Goal: Transaction & Acquisition: Purchase product/service

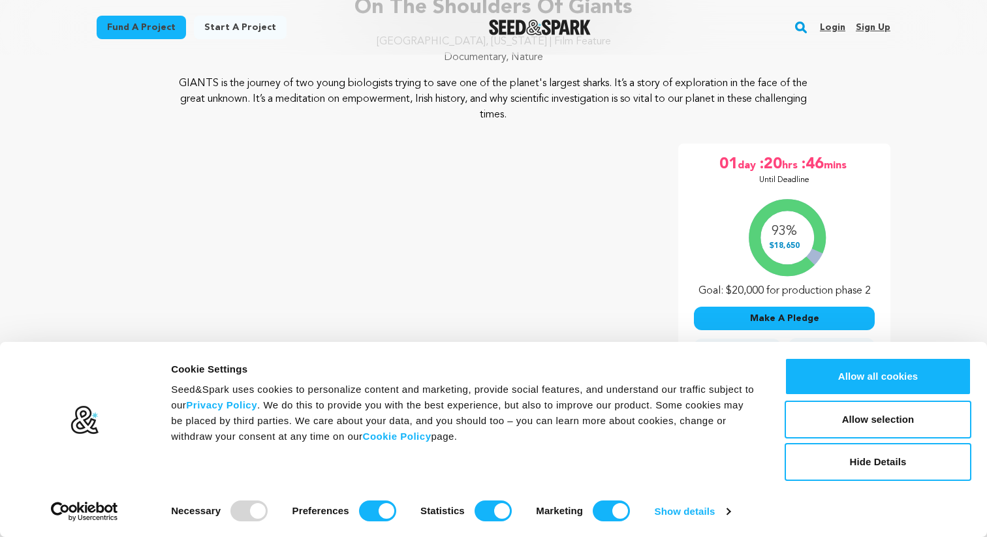
scroll to position [151, 0]
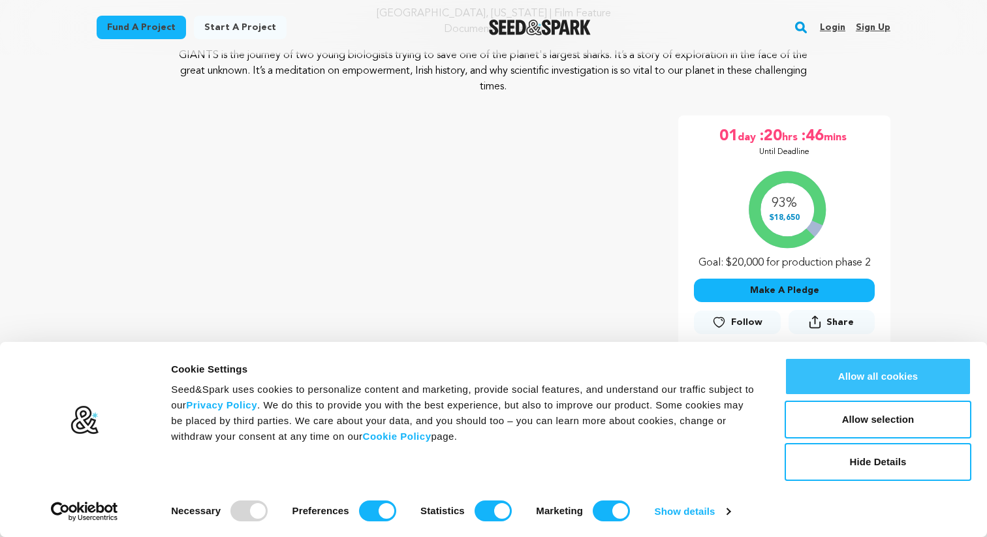
click at [836, 369] on button "Allow all cookies" at bounding box center [878, 377] width 187 height 38
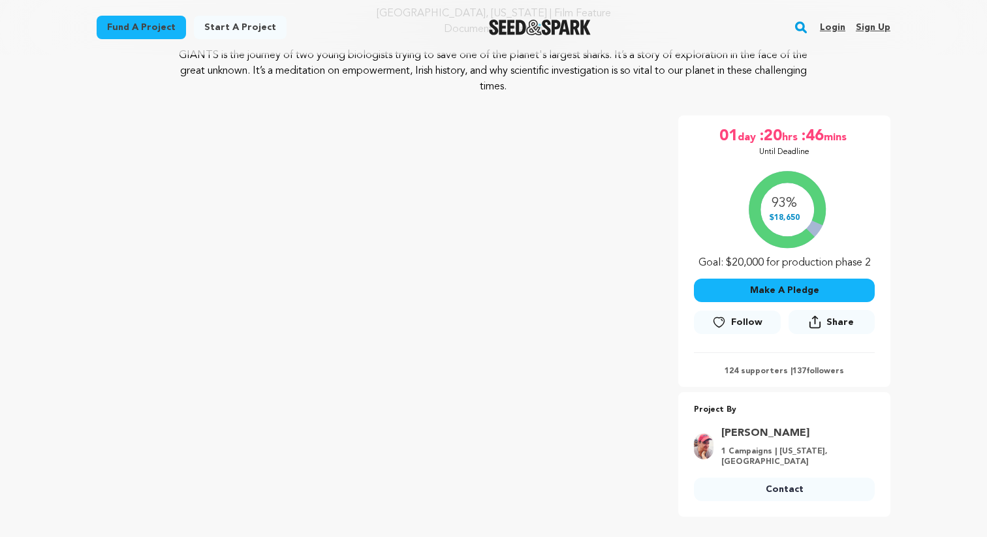
click at [809, 290] on button "Make A Pledge" at bounding box center [784, 291] width 181 height 24
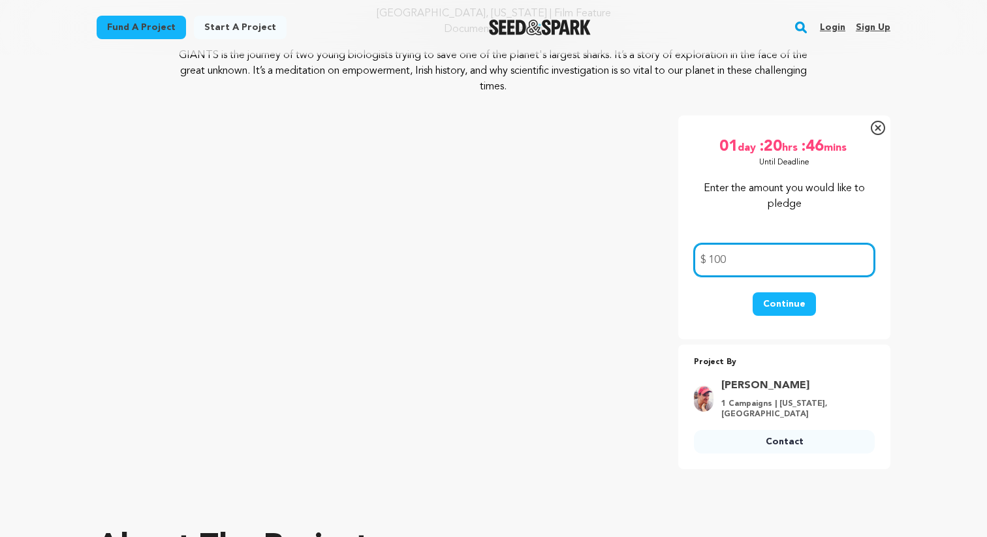
type input "100"
click at [860, 311] on div "Continue" at bounding box center [784, 310] width 181 height 37
click at [806, 302] on button "Continue" at bounding box center [784, 304] width 63 height 24
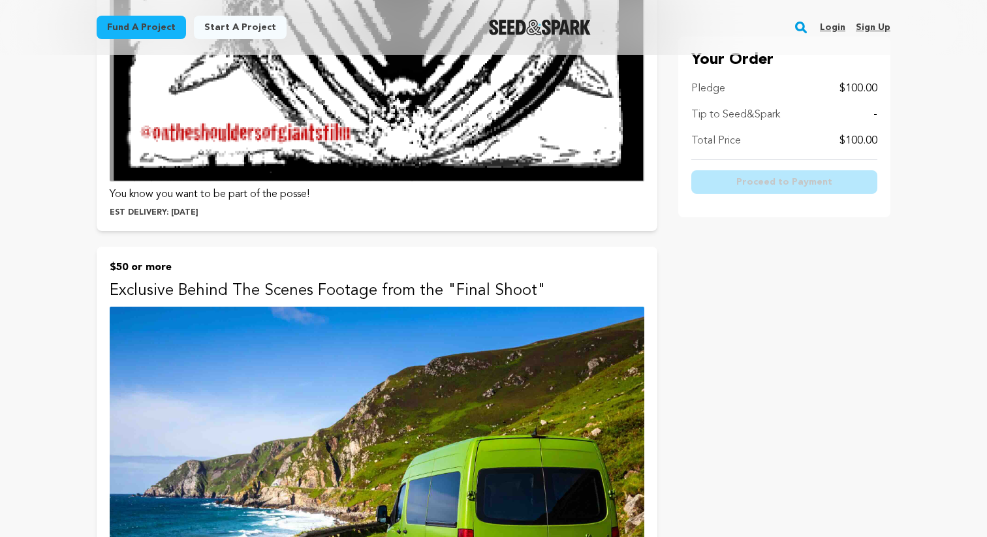
scroll to position [2057, 0]
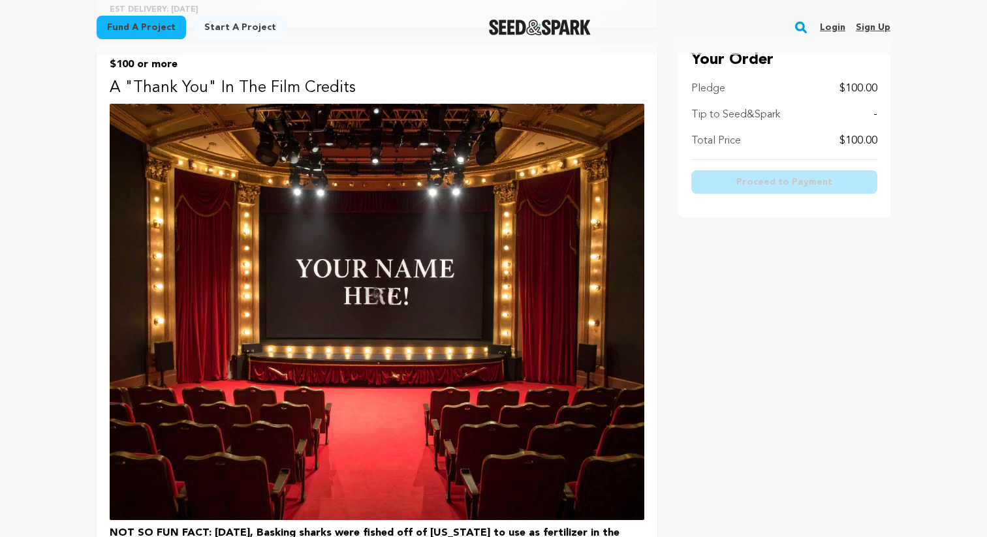
click at [390, 297] on img at bounding box center [377, 312] width 535 height 416
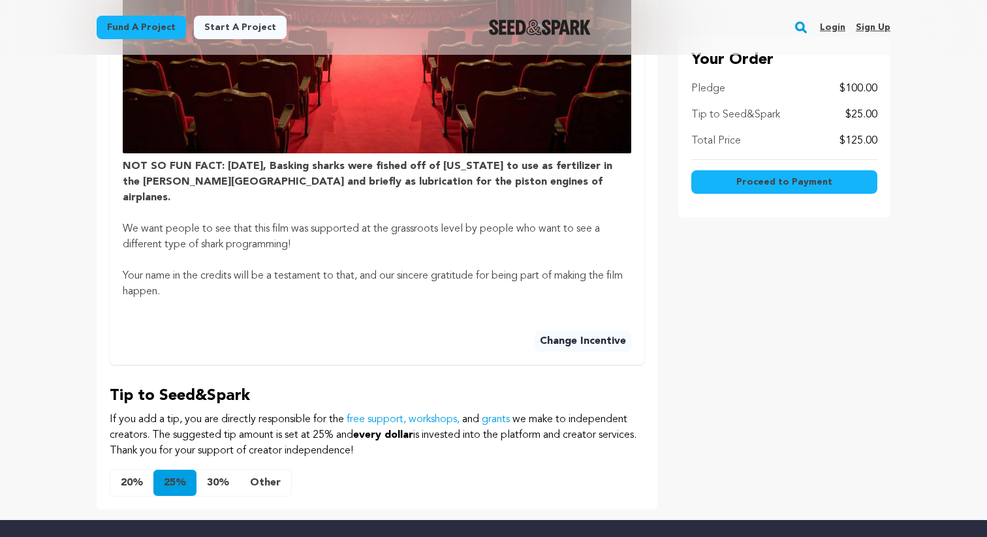
scroll to position [941, 0]
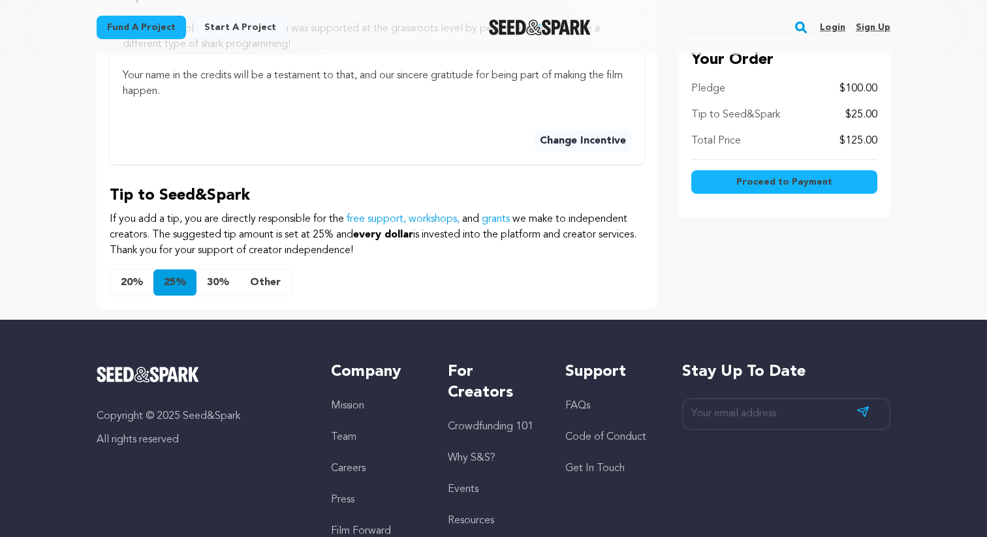
click at [260, 271] on button "Other" at bounding box center [266, 283] width 52 height 26
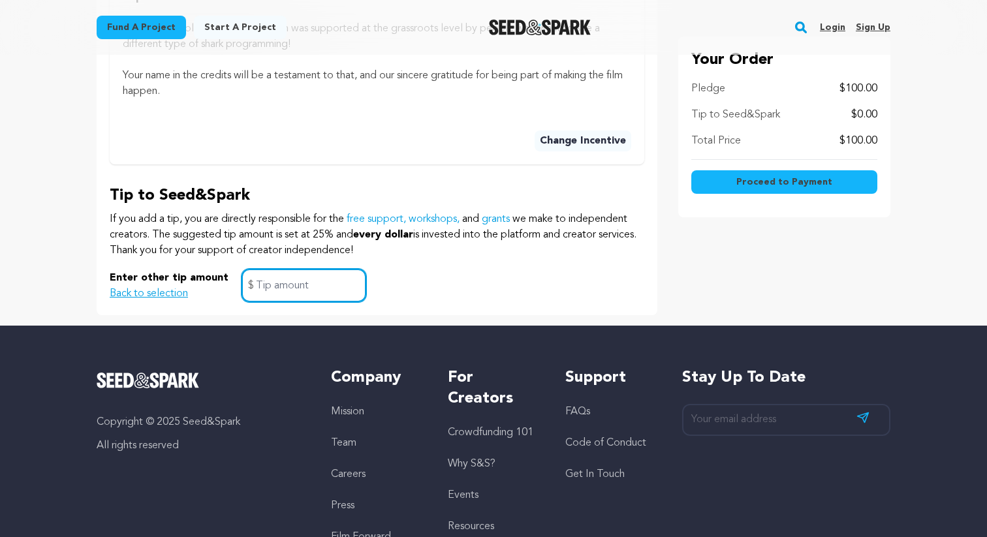
click at [266, 271] on input "text" at bounding box center [304, 285] width 125 height 33
type input "0"
click at [386, 269] on div "Enter other tip amount Back to selection 0 $" at bounding box center [377, 285] width 535 height 33
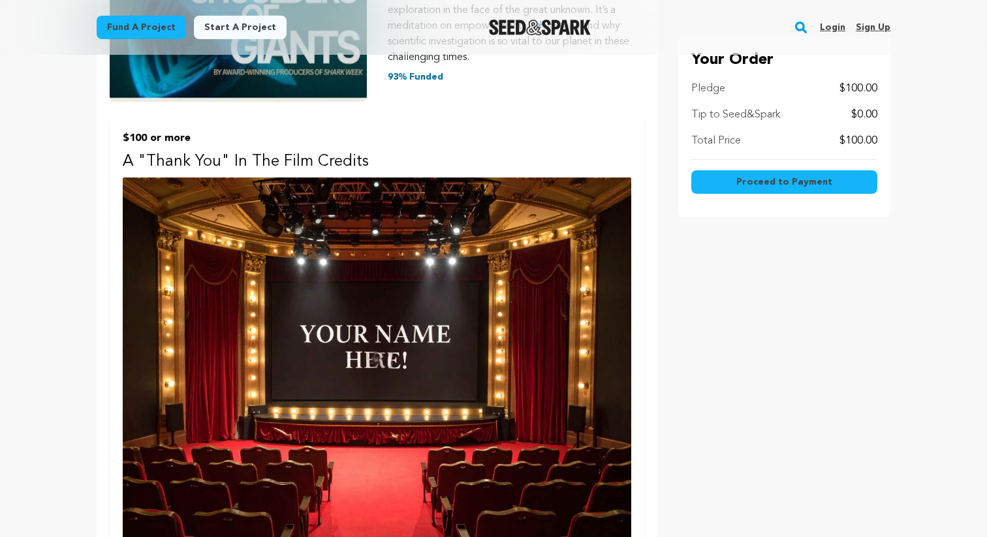
scroll to position [307, 0]
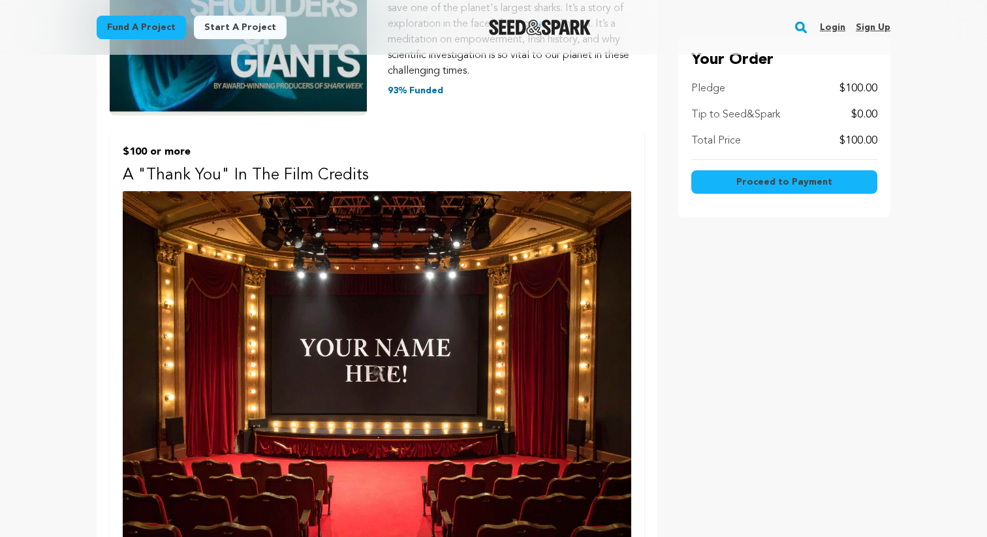
click at [798, 186] on span "Proceed to Payment" at bounding box center [784, 182] width 96 height 13
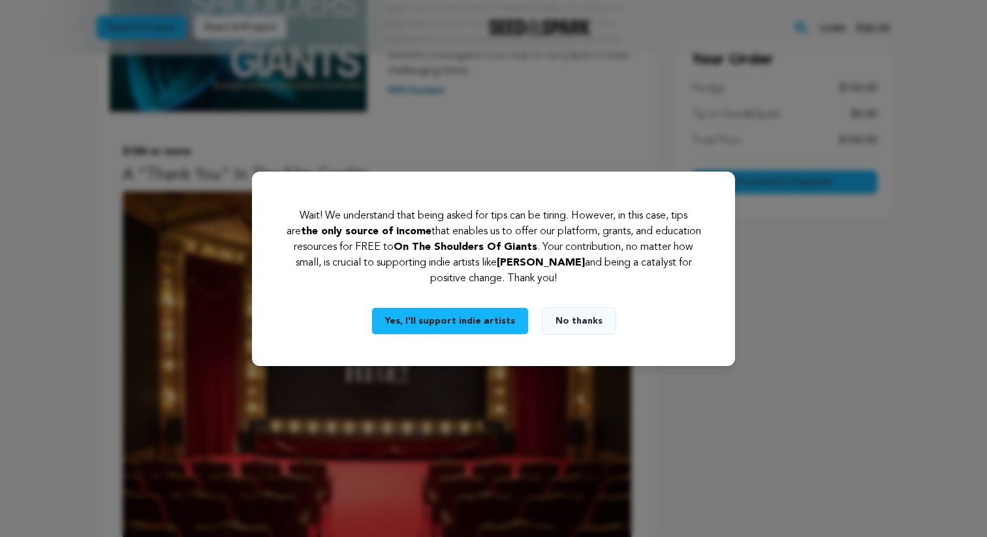
click at [572, 326] on button "No thanks" at bounding box center [579, 320] width 74 height 27
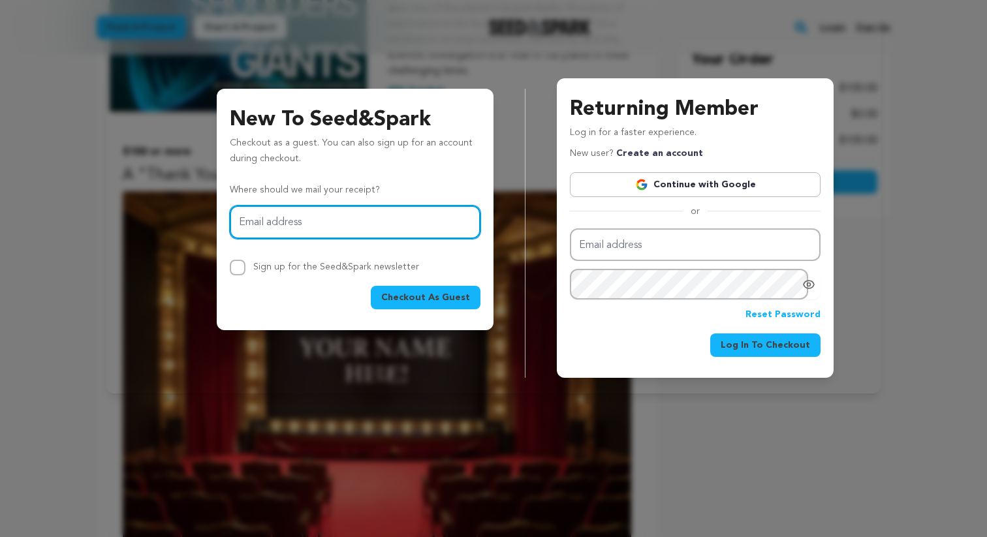
click at [375, 224] on input "Email address" at bounding box center [355, 222] width 251 height 33
type input "ben@pioneerstudios.org"
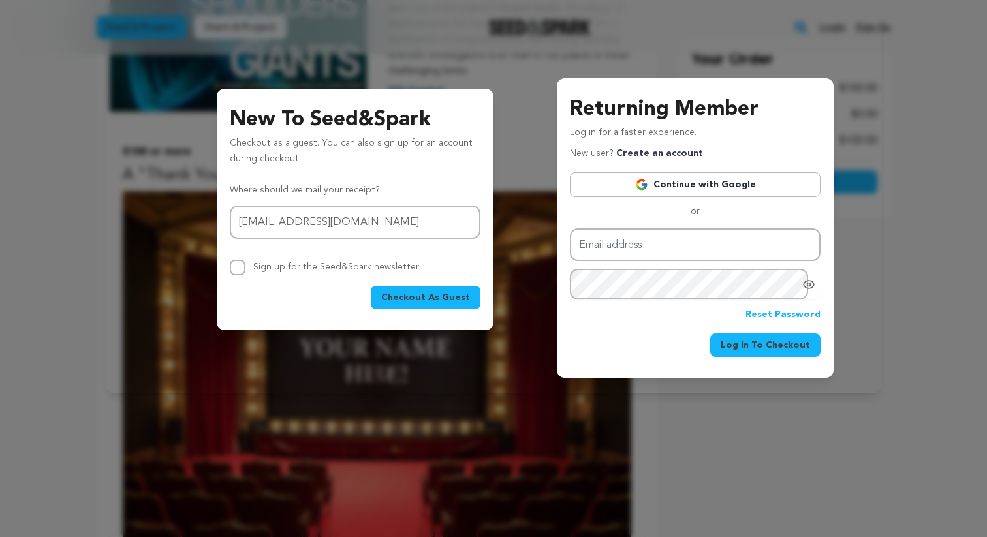
click at [424, 284] on div "Where should we mail your receipt? Email address ben@pioneerstudios.org Sign up…" at bounding box center [355, 246] width 251 height 127
click at [426, 290] on button "Checkout As Guest" at bounding box center [426, 298] width 110 height 24
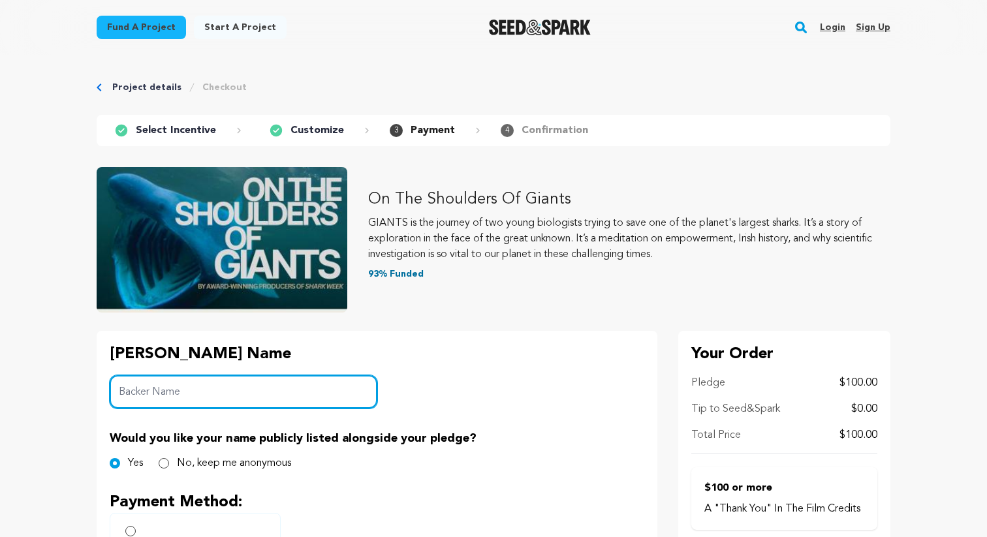
click at [278, 398] on input "Backer Name" at bounding box center [244, 391] width 268 height 33
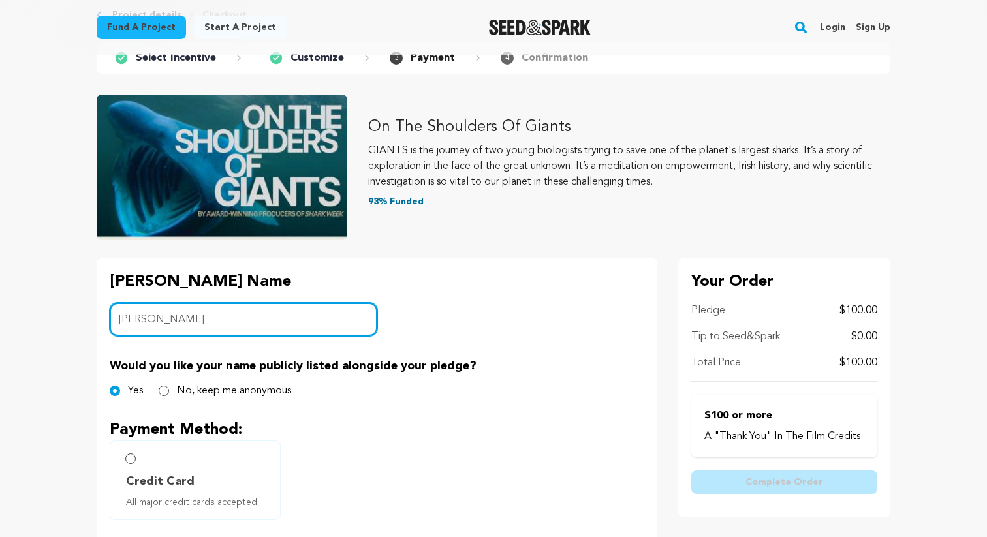
scroll to position [164, 0]
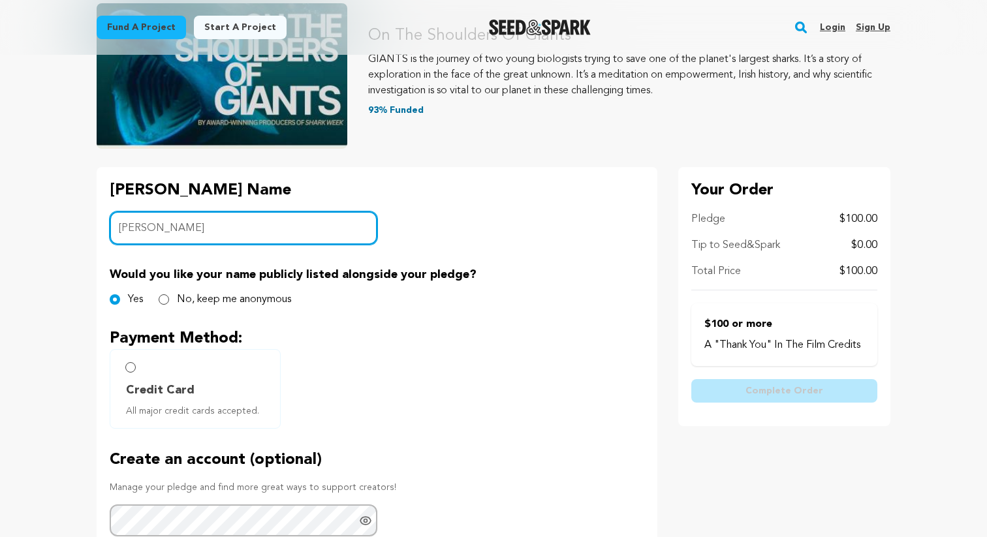
click at [172, 234] on input "[PERSON_NAME]" at bounding box center [244, 228] width 268 height 33
type input "[PERSON_NAME]"
click at [345, 315] on div "[PERSON_NAME] Name Backer Name [PERSON_NAME] Would you like your name publicly …" at bounding box center [377, 415] width 561 height 497
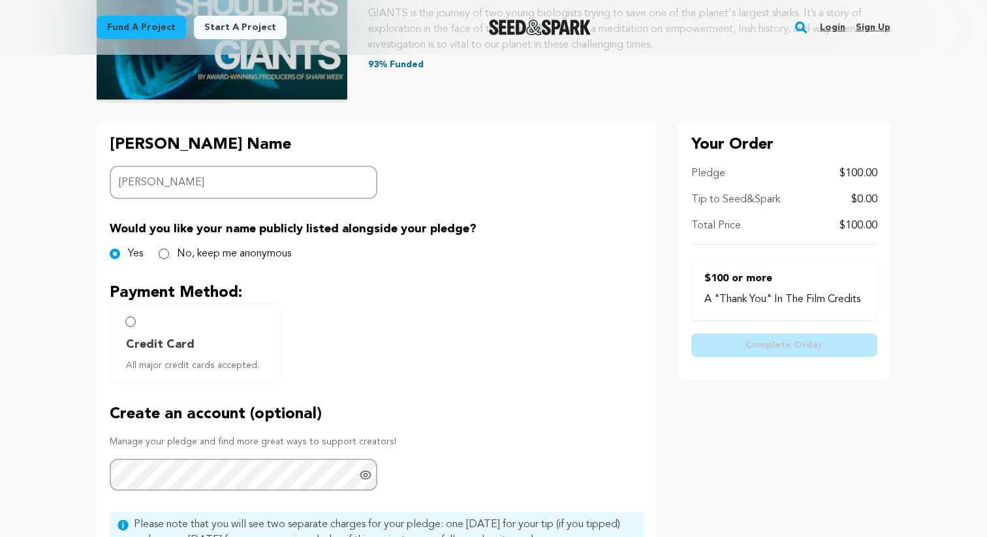
scroll to position [266, 0]
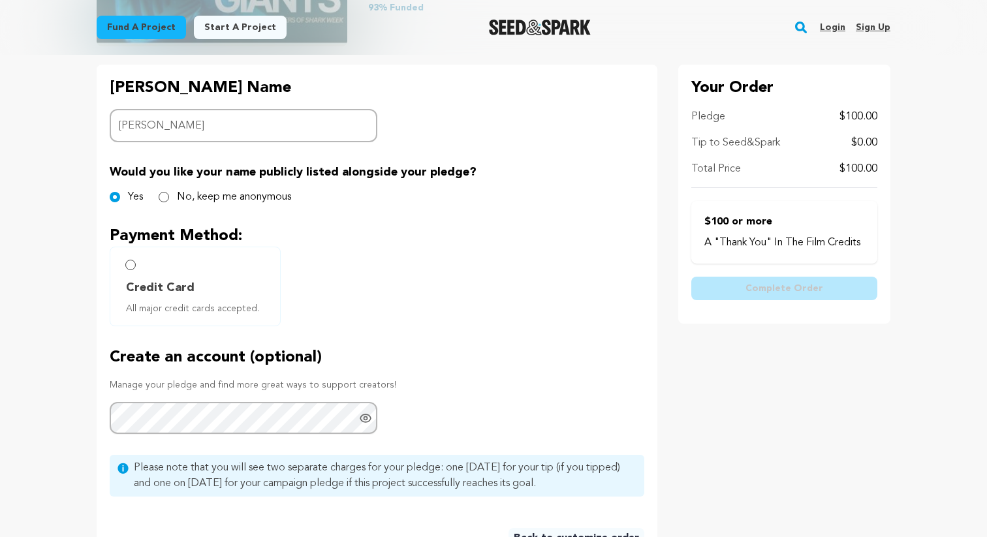
click at [138, 272] on label "Credit Card All major credit cards accepted." at bounding box center [195, 287] width 171 height 80
radio input "true"
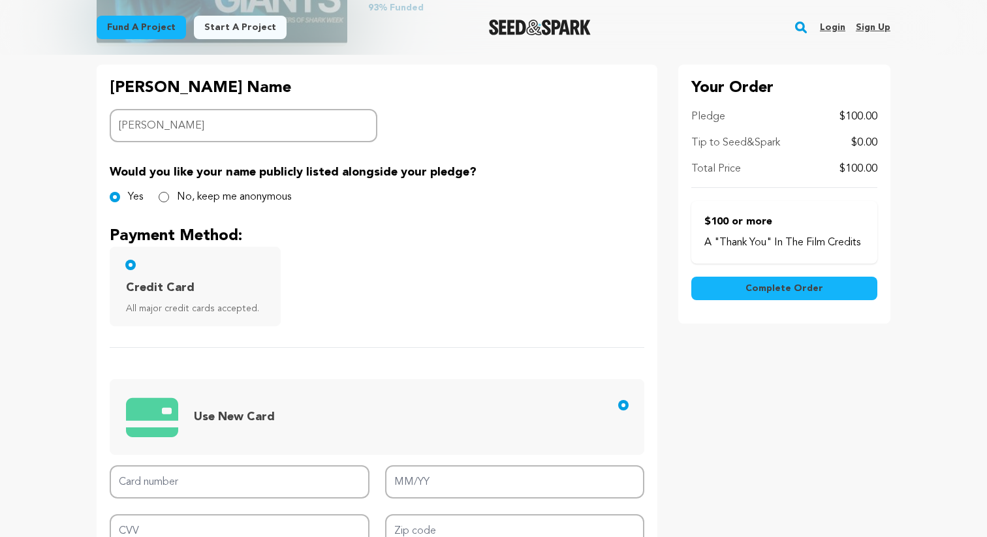
scroll to position [469, 0]
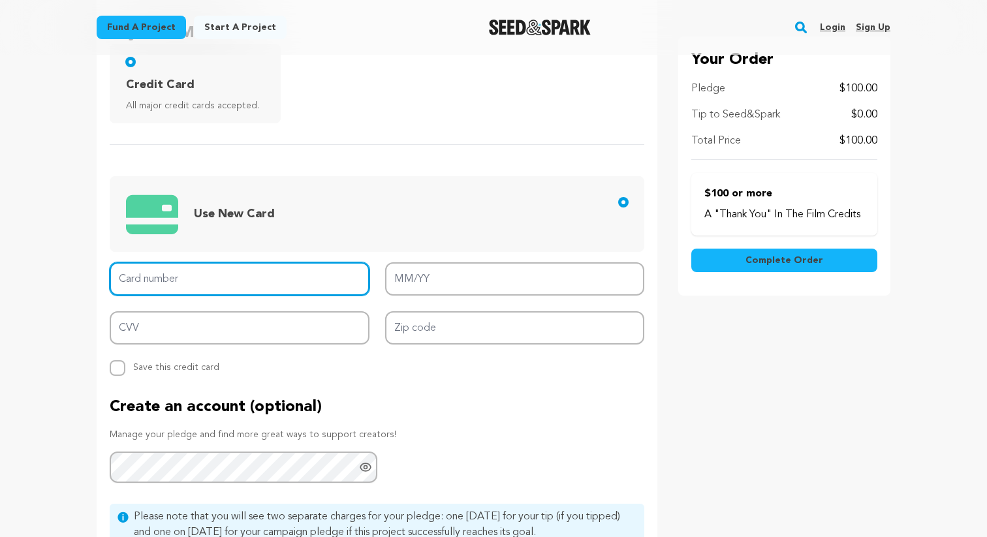
click at [242, 280] on input "Card number" at bounding box center [240, 278] width 260 height 33
type input "[CREDIT_CARD_NUMBER]"
type input "05/29"
type input "735"
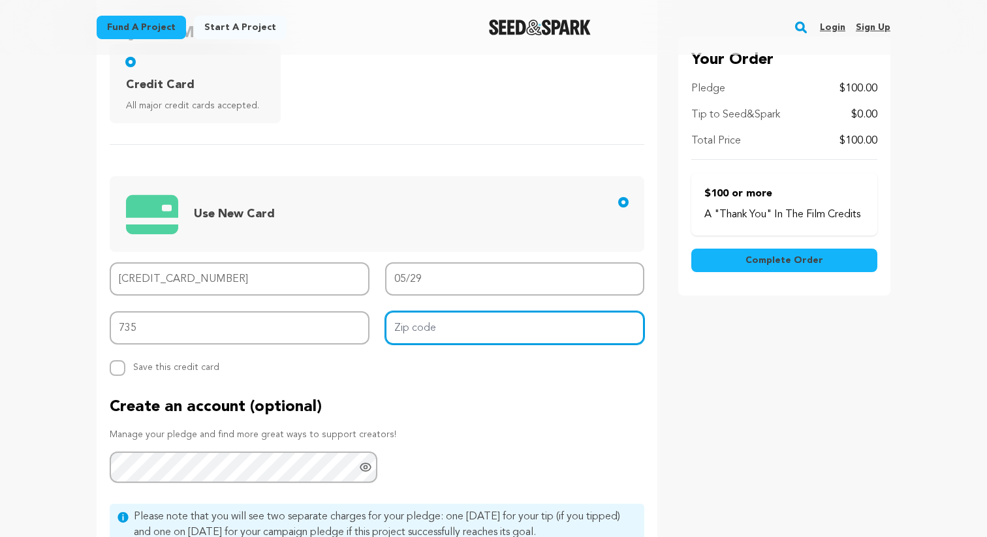
click at [432, 328] on input "Zip code" at bounding box center [515, 327] width 260 height 33
type input "78248"
click at [435, 460] on div "Create an account (optional) Manage your pledge and find more great ways to sup…" at bounding box center [377, 440] width 535 height 87
click at [514, 433] on p "Manage your pledge and find more great ways to support creators!" at bounding box center [377, 434] width 535 height 13
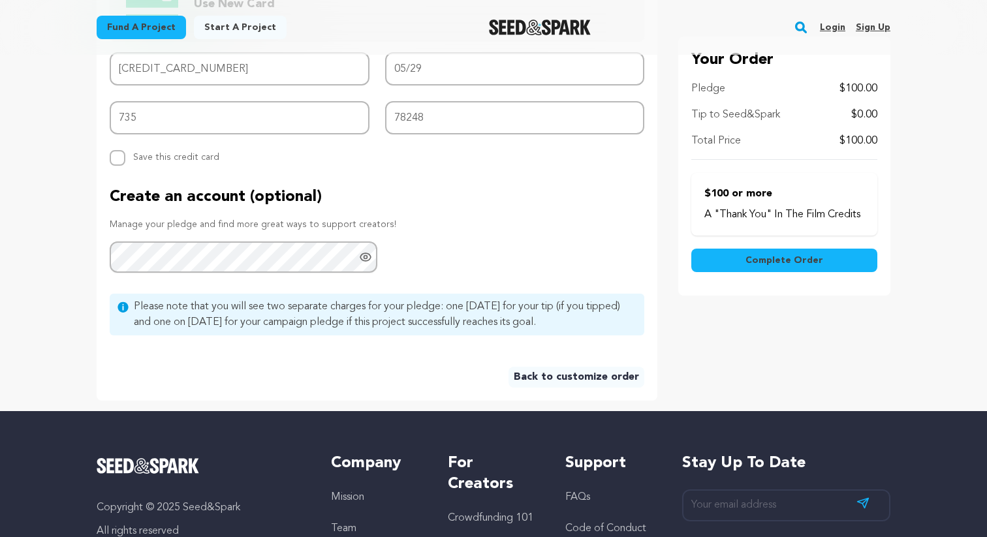
scroll to position [628, 0]
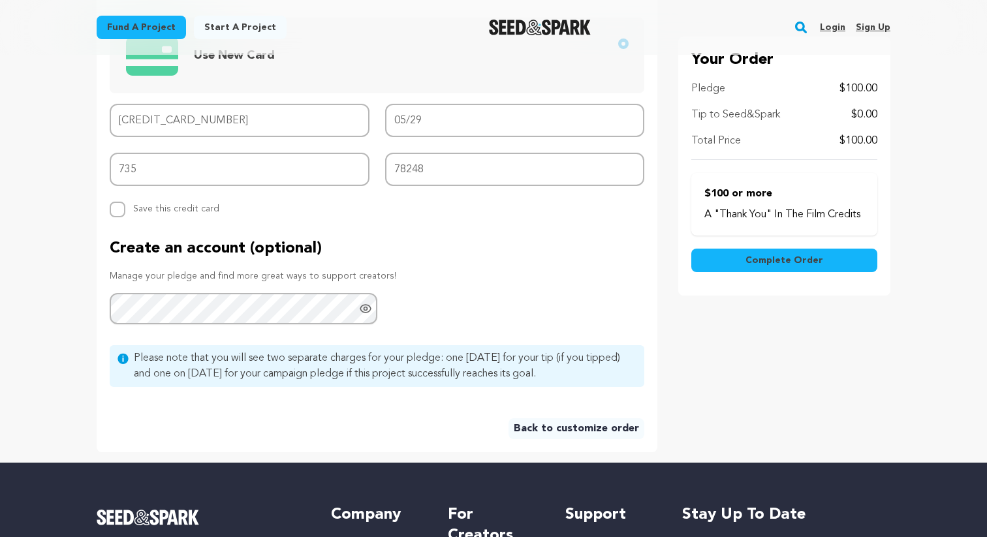
click at [817, 263] on span "Complete Order" at bounding box center [784, 260] width 78 height 13
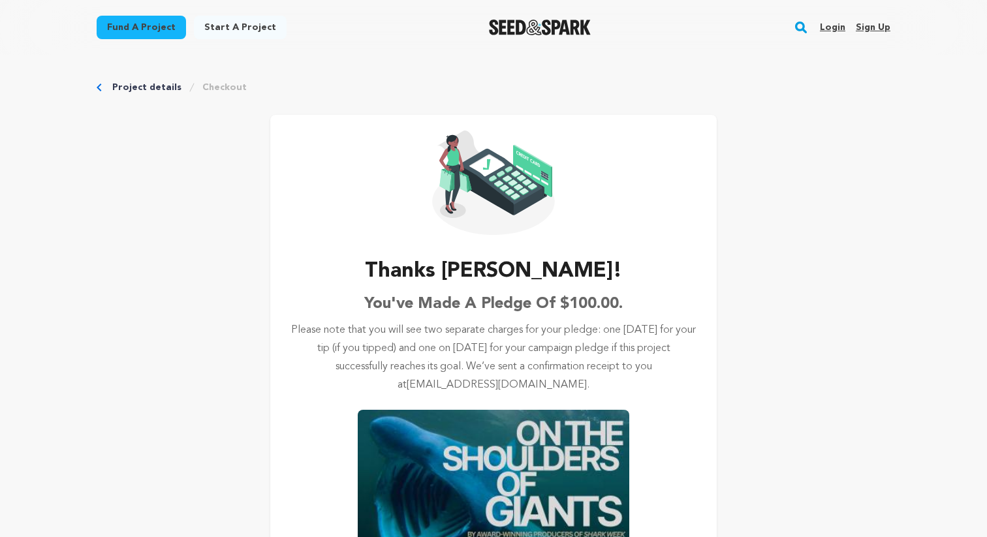
click at [298, 272] on div "Thanks [PERSON_NAME]! You've made a pledge of $100.00. Please note that you wil…" at bounding box center [493, 414] width 405 height 317
click at [157, 87] on link "Project details" at bounding box center [146, 87] width 69 height 13
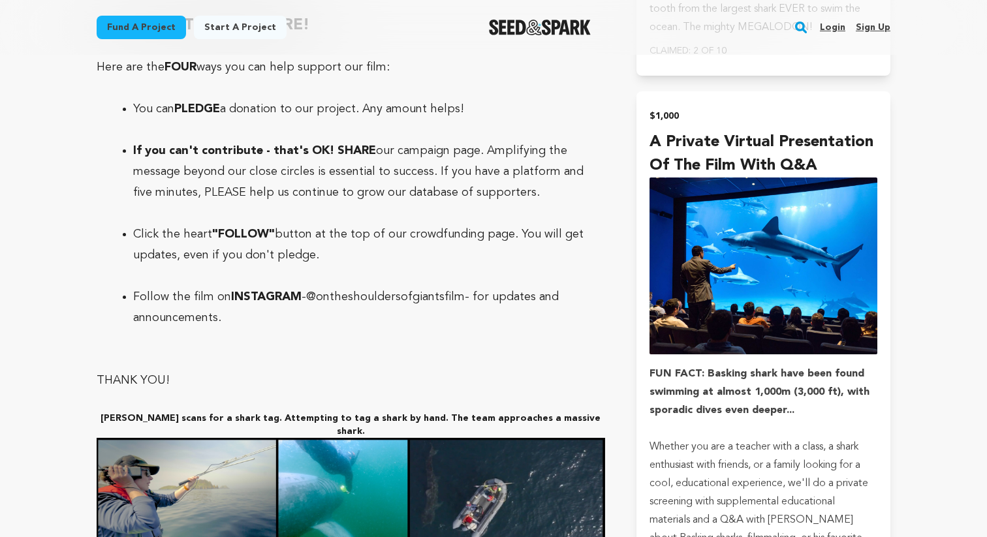
scroll to position [4118, 0]
